Goal: Submit feedback/report problem

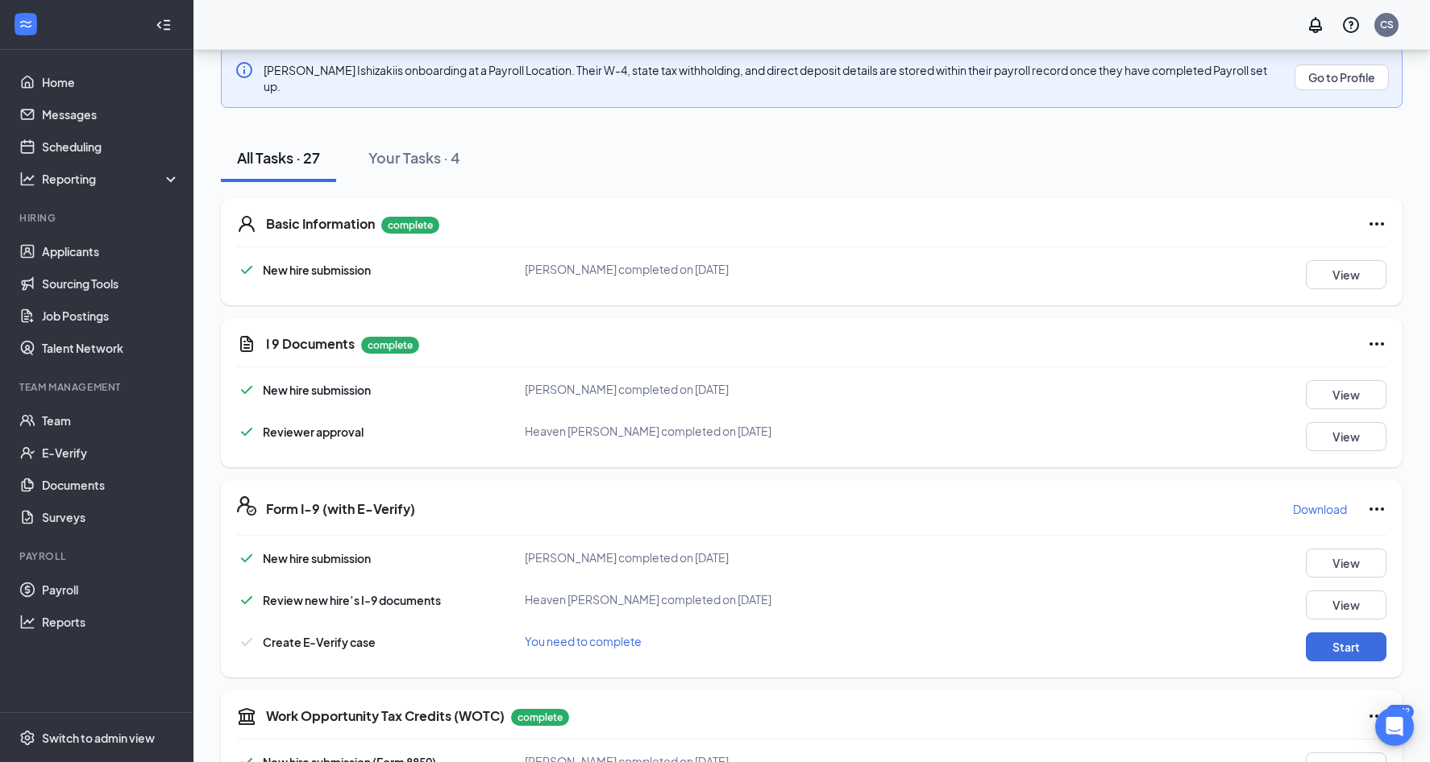
scroll to position [322, 0]
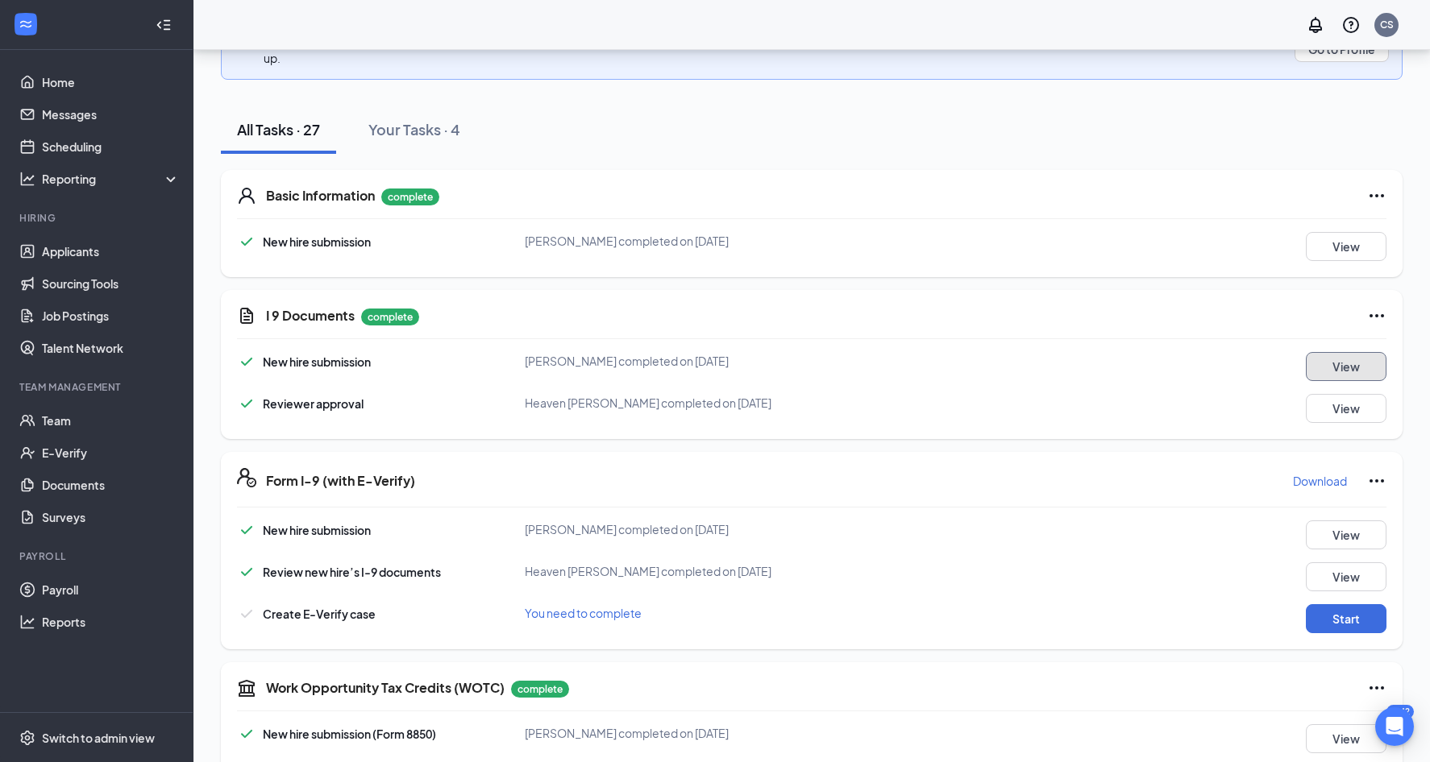
click at [1319, 354] on button "View" at bounding box center [1346, 366] width 81 height 29
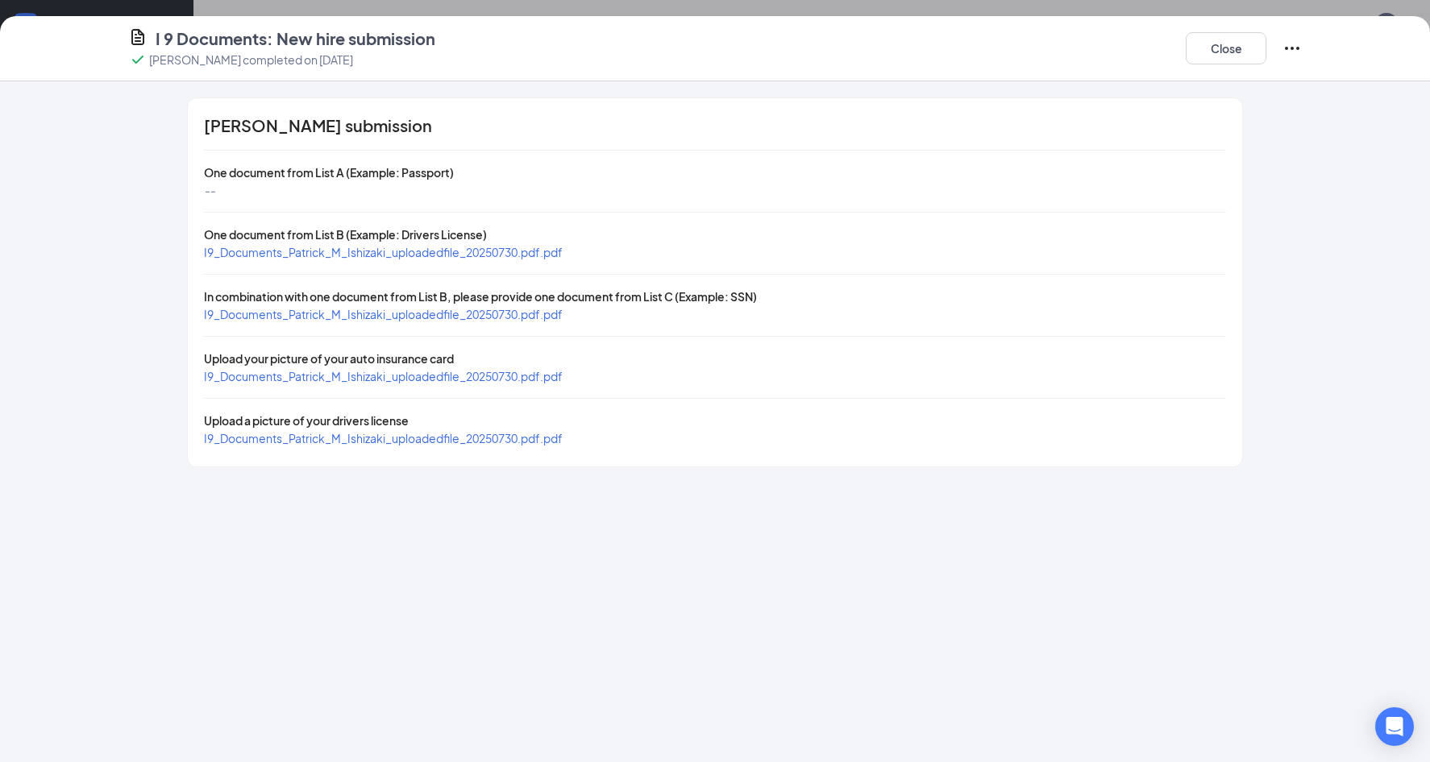
click at [532, 254] on span "I9_Documents_Patrick_M_Ishizaki_uploadedfile_20250730.pdf.pdf" at bounding box center [383, 252] width 359 height 15
click at [374, 310] on span "I9_Documents_Patrick_M_Ishizaki_uploadedfile_20250730.pdf.pdf" at bounding box center [383, 314] width 359 height 15
click at [376, 372] on span "I9_Documents_Patrick_M_Ishizaki_uploadedfile_20250730.pdf.pdf" at bounding box center [383, 376] width 359 height 15
click at [1228, 46] on button "Close" at bounding box center [1226, 48] width 81 height 32
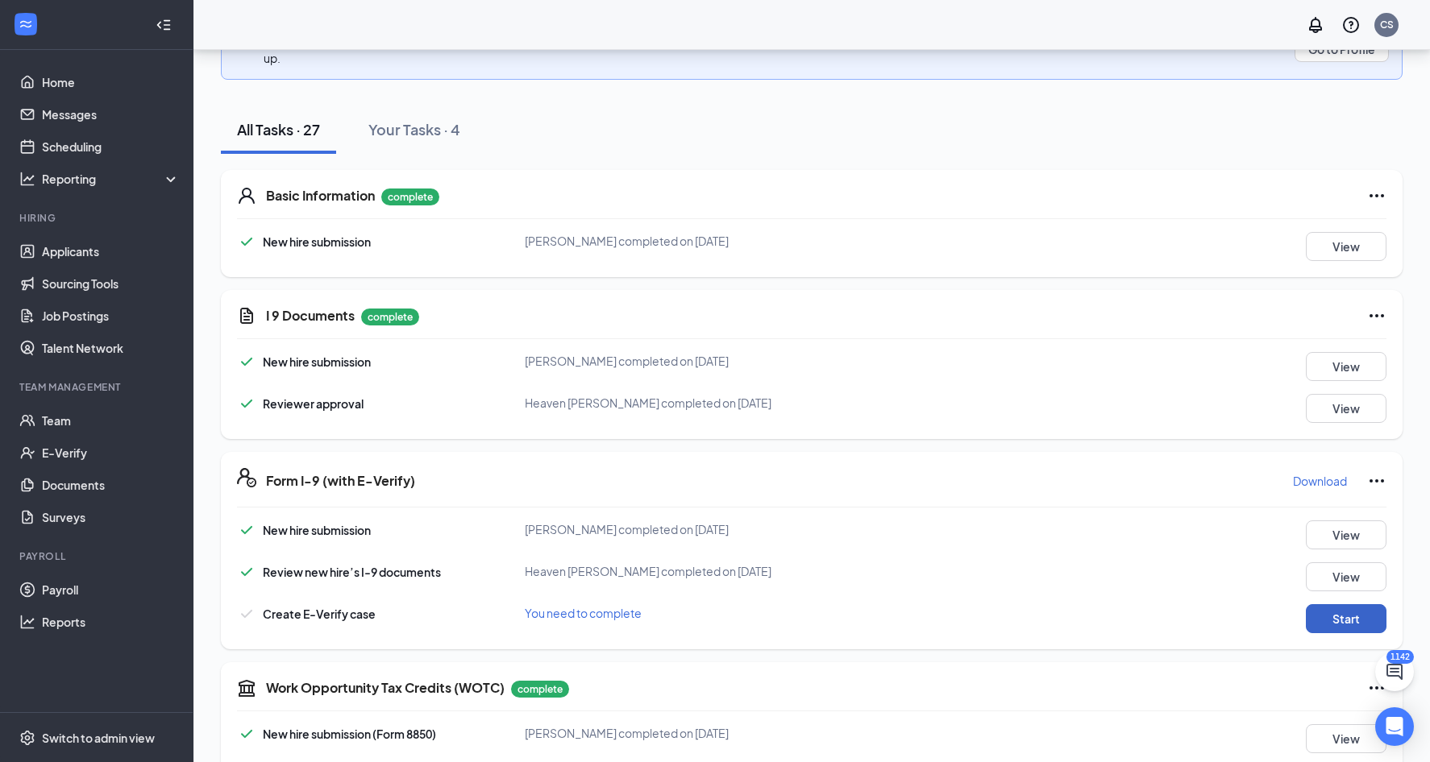
click at [1339, 605] on button "Start" at bounding box center [1346, 619] width 81 height 29
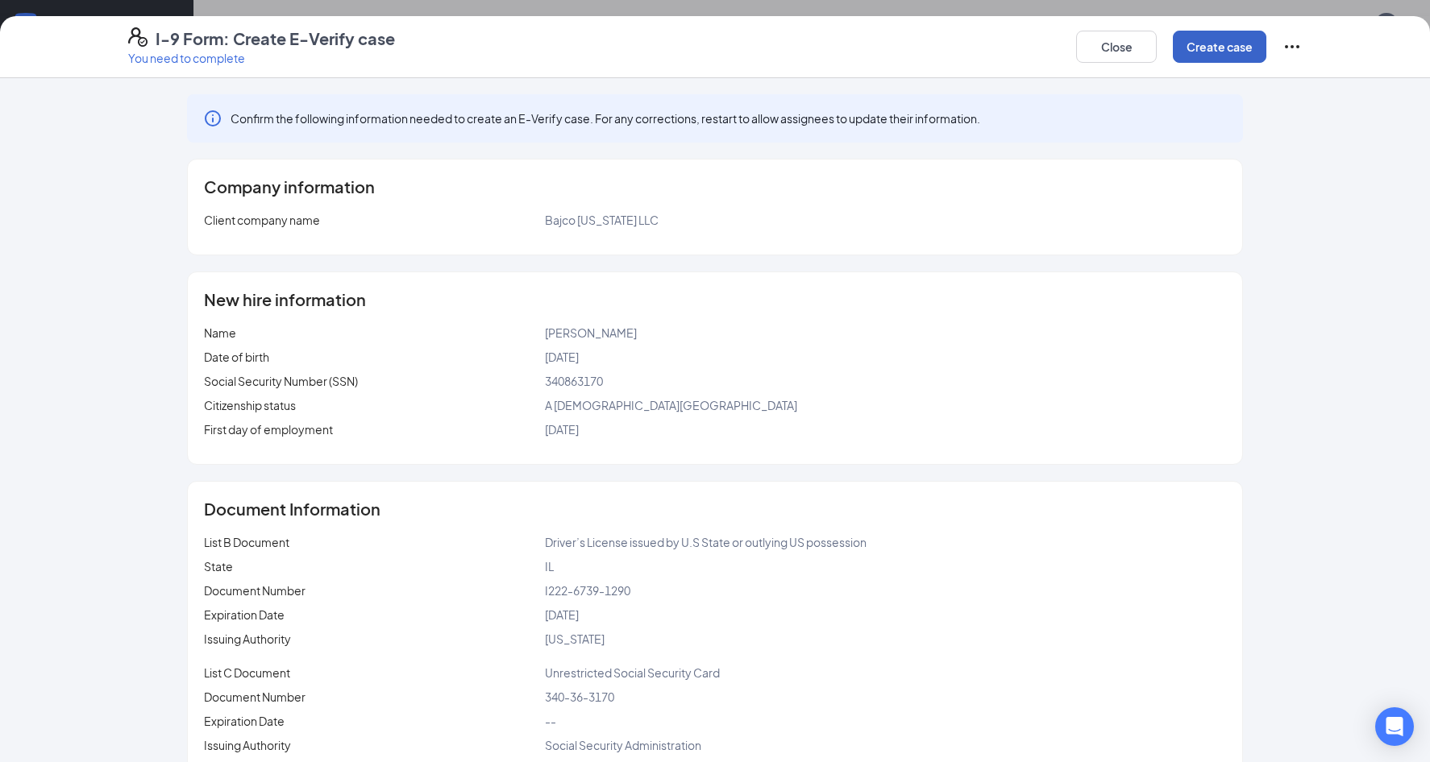
click at [1215, 49] on button "Create case" at bounding box center [1219, 47] width 93 height 32
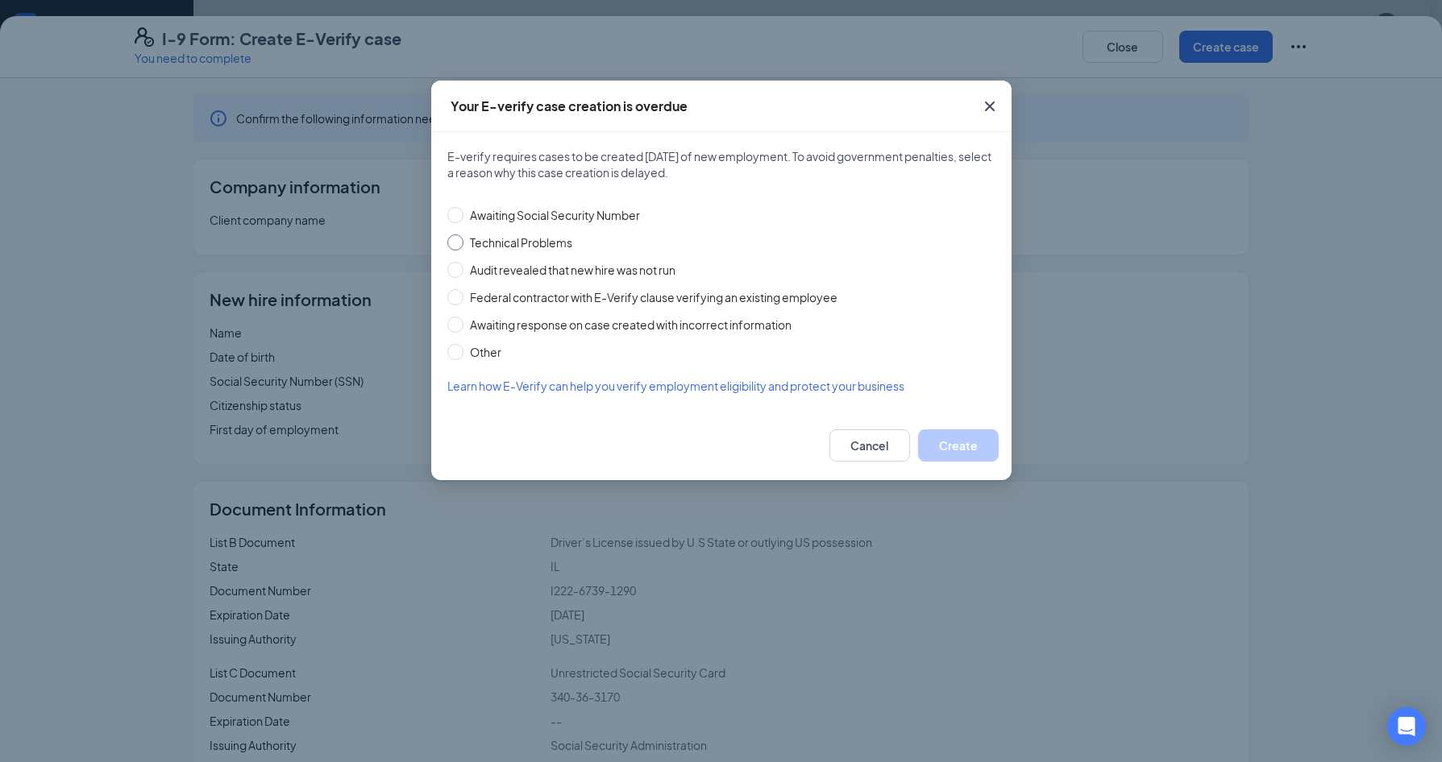
click at [513, 245] on span "Technical Problems" at bounding box center [520, 243] width 115 height 18
click at [463, 245] on input "Technical Problems" at bounding box center [455, 243] width 16 height 16
radio input "true"
click at [946, 439] on button "Create" at bounding box center [958, 446] width 81 height 32
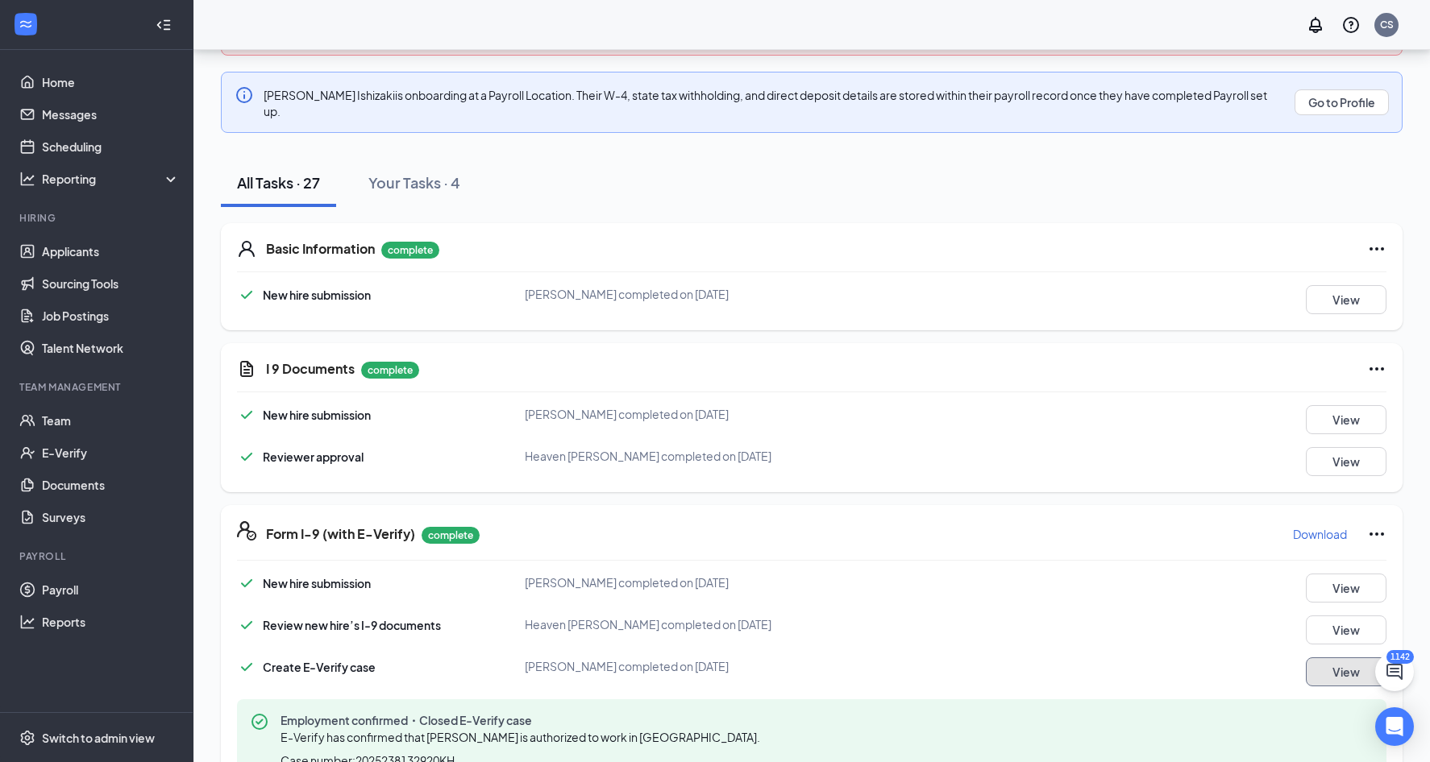
scroll to position [0, 0]
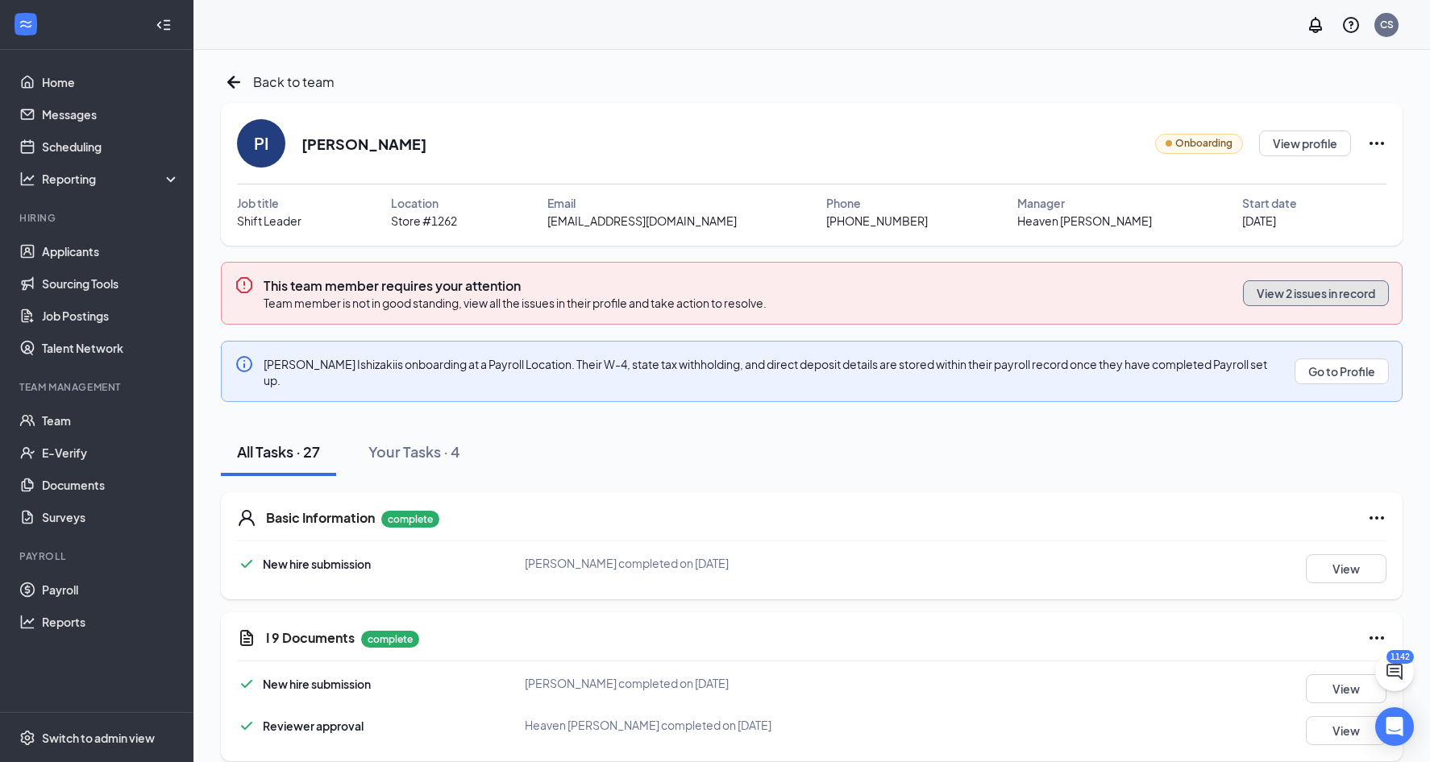
click at [1343, 287] on button "View 2 issues in record" at bounding box center [1316, 293] width 146 height 26
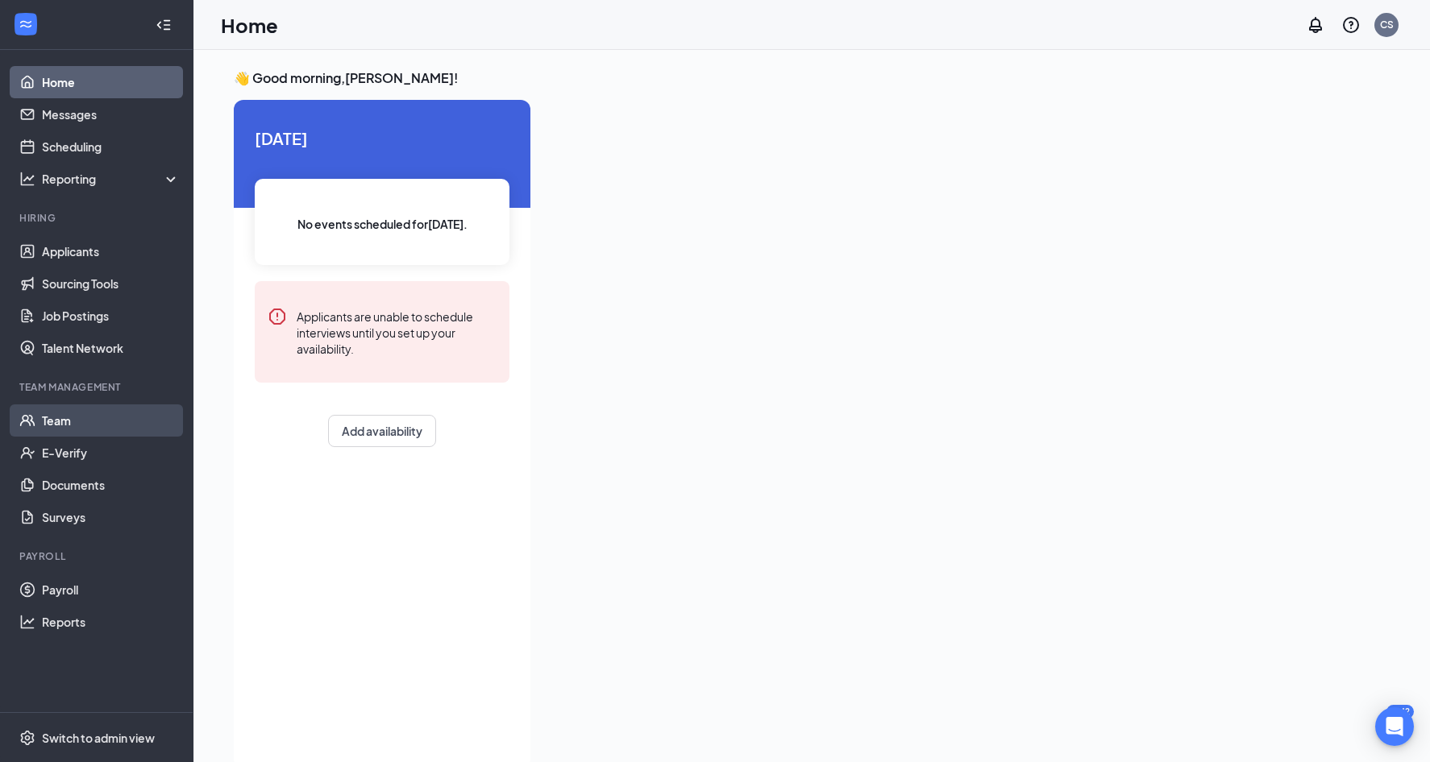
click at [102, 429] on link "Team" at bounding box center [111, 421] width 138 height 32
